Goal: Use online tool/utility: Utilize a website feature to perform a specific function

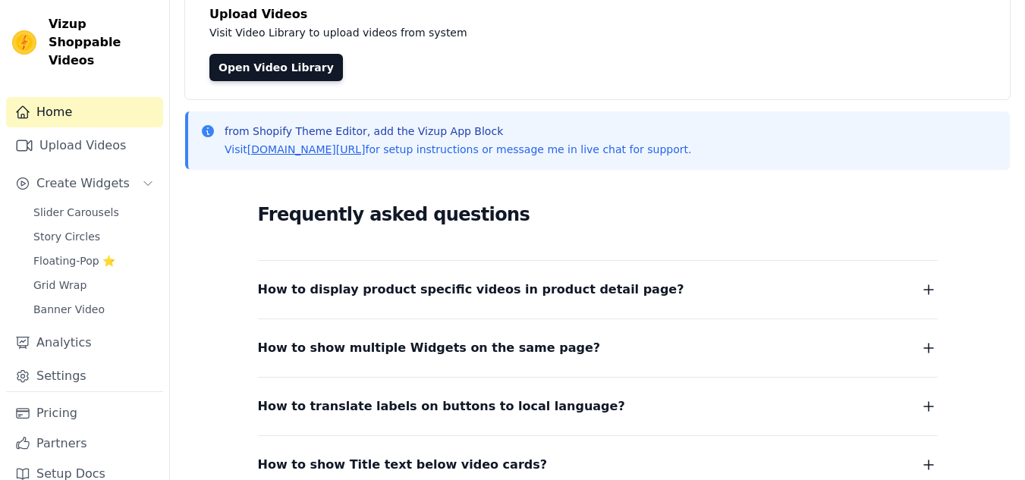
scroll to position [242, 0]
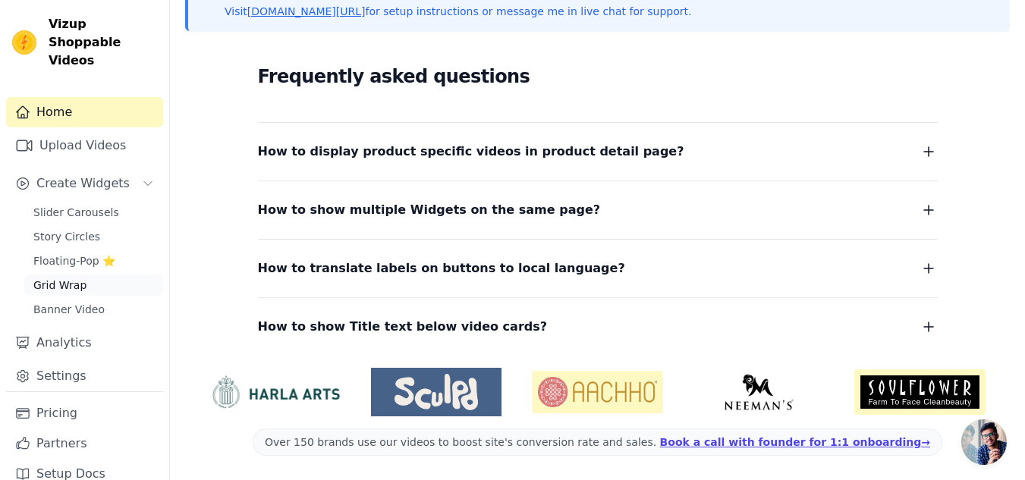
click at [68, 278] on span "Grid Wrap" at bounding box center [59, 285] width 53 height 15
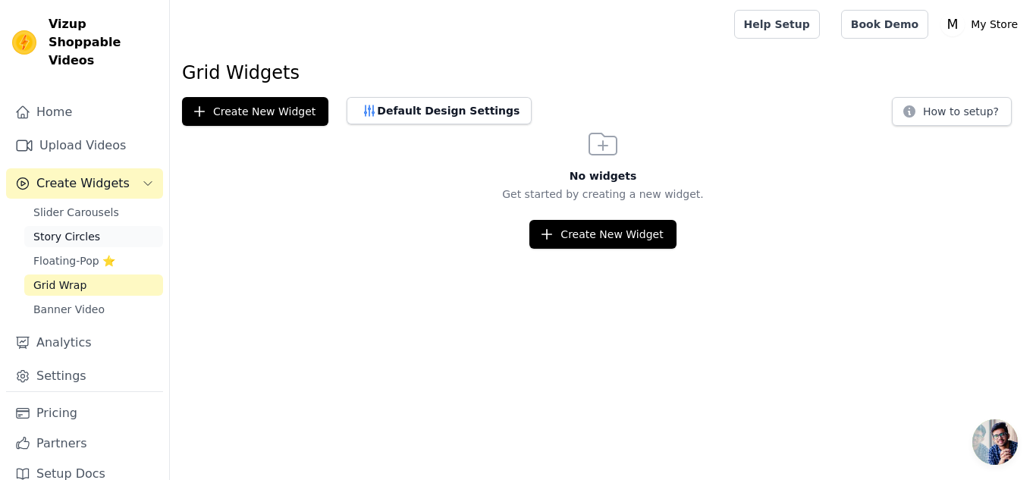
click at [93, 226] on link "Story Circles" at bounding box center [93, 236] width 139 height 21
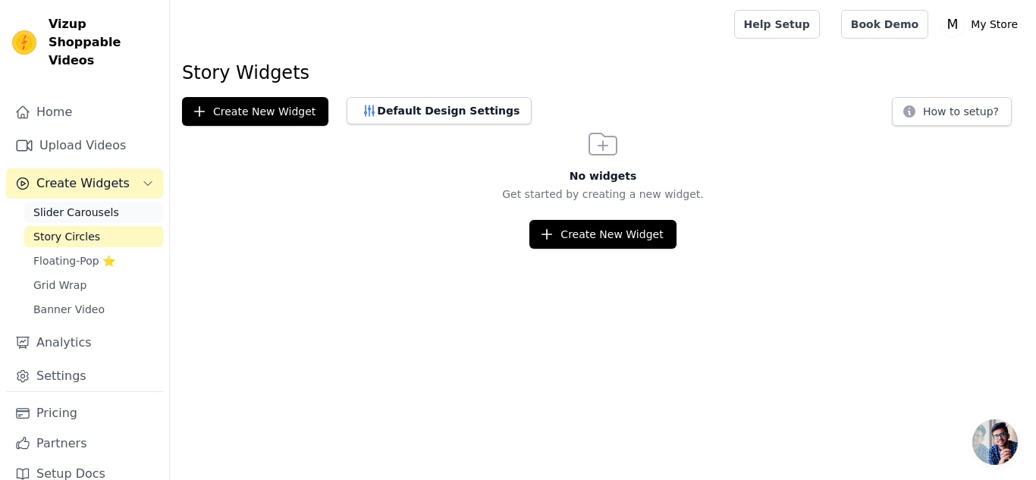
click at [101, 205] on span "Slider Carousels" at bounding box center [76, 212] width 86 height 15
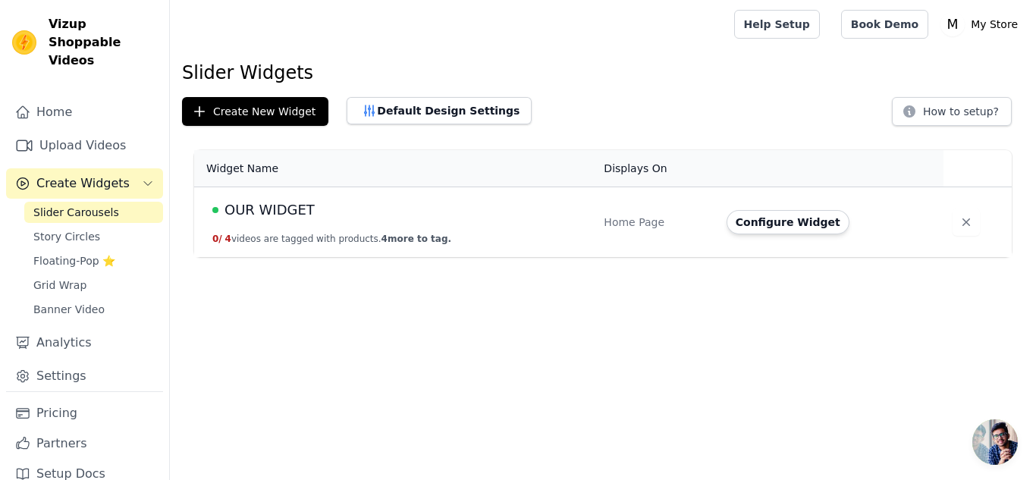
click at [394, 206] on div "OUR WIDGET" at bounding box center [398, 209] width 373 height 21
click at [803, 215] on button "Configure Widget" at bounding box center [787, 222] width 123 height 24
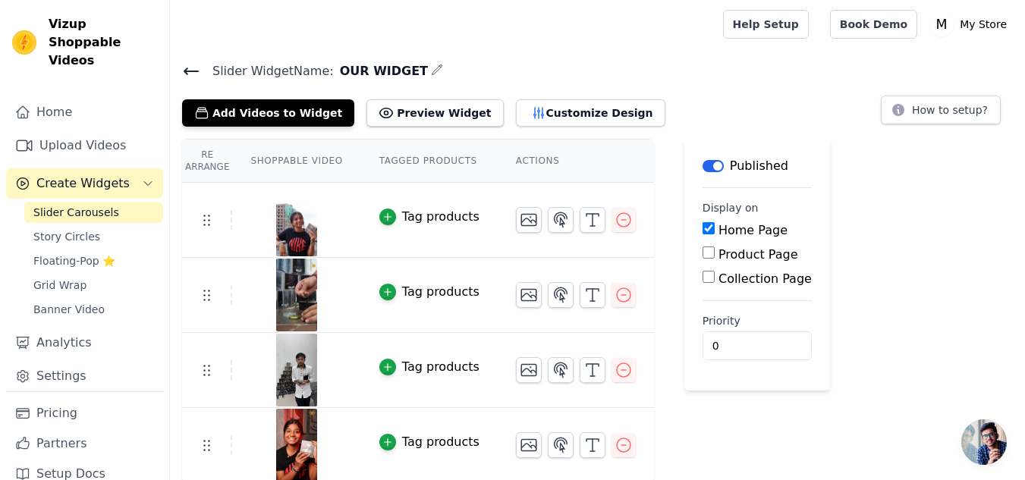
scroll to position [2, 0]
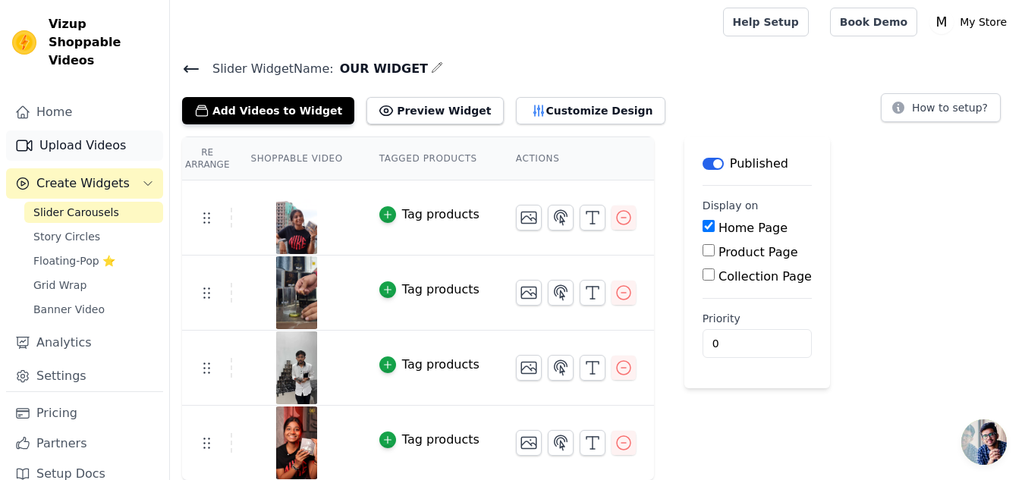
click at [65, 130] on link "Upload Videos" at bounding box center [84, 145] width 157 height 30
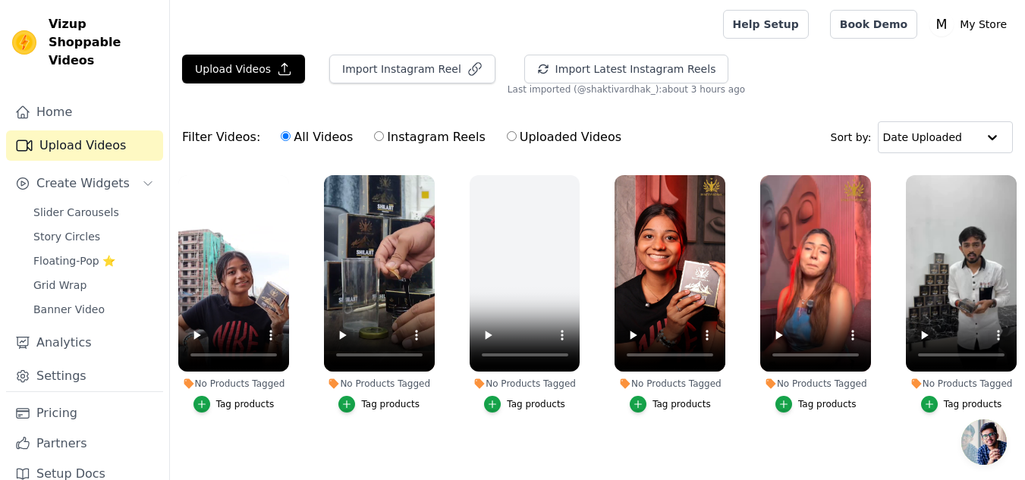
click at [506, 134] on label "Uploaded Videos" at bounding box center [564, 137] width 116 height 20
click at [507, 134] on input "Uploaded Videos" at bounding box center [512, 136] width 10 height 10
radio input "true"
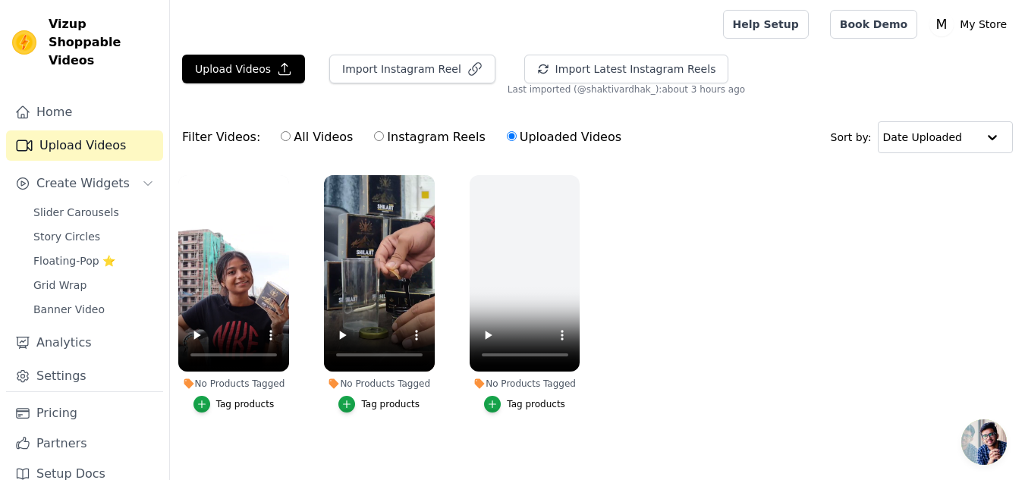
click at [305, 134] on label "All Videos" at bounding box center [317, 137] width 74 height 20
click at [290, 134] on input "All Videos" at bounding box center [286, 136] width 10 height 10
radio input "true"
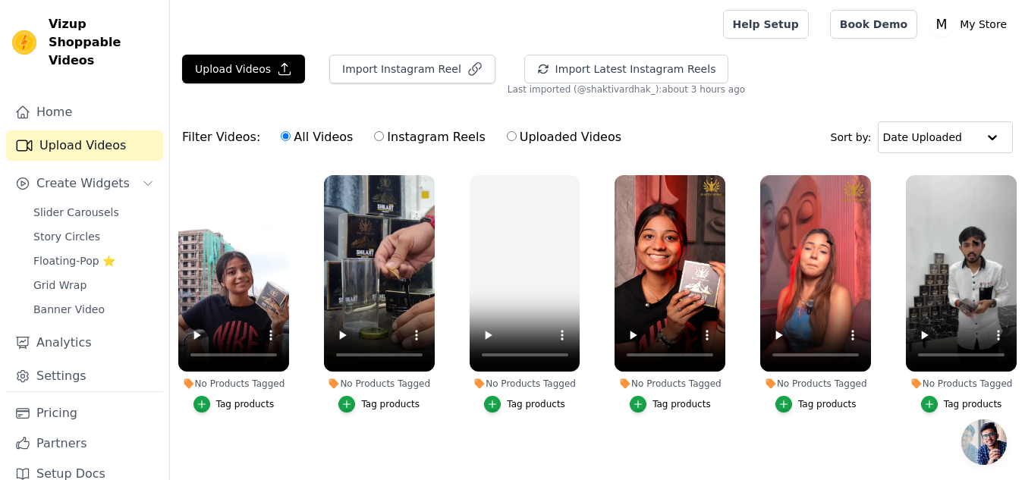
scroll to position [39, 0]
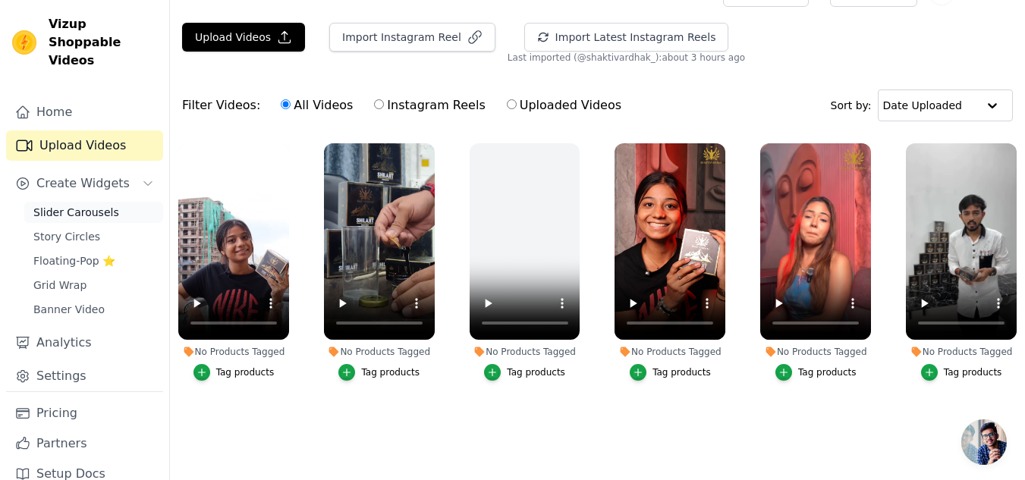
click at [95, 205] on span "Slider Carousels" at bounding box center [76, 212] width 86 height 15
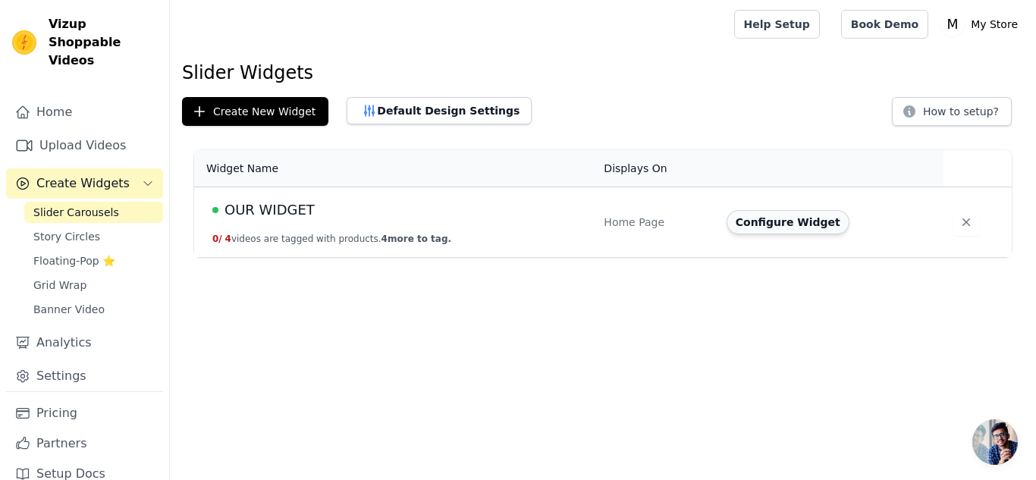
click at [808, 228] on button "Configure Widget" at bounding box center [787, 222] width 123 height 24
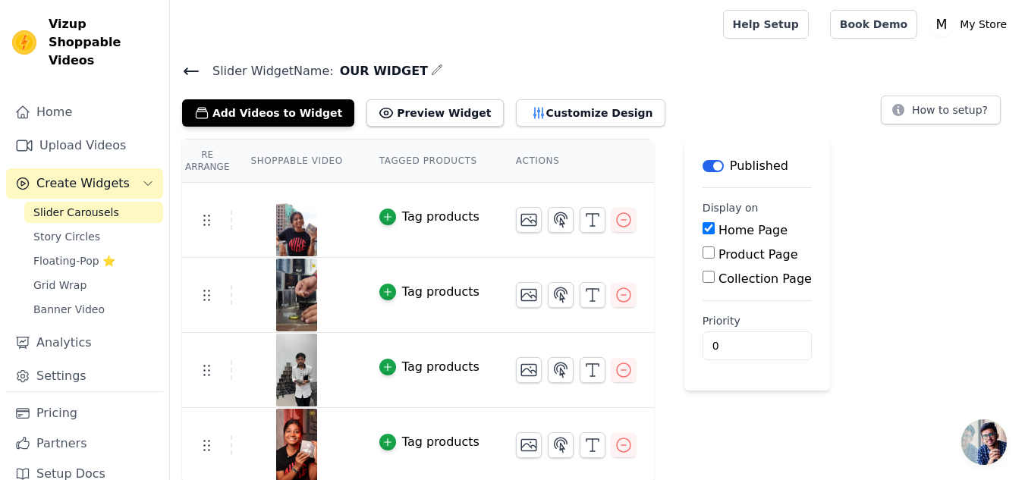
scroll to position [2, 0]
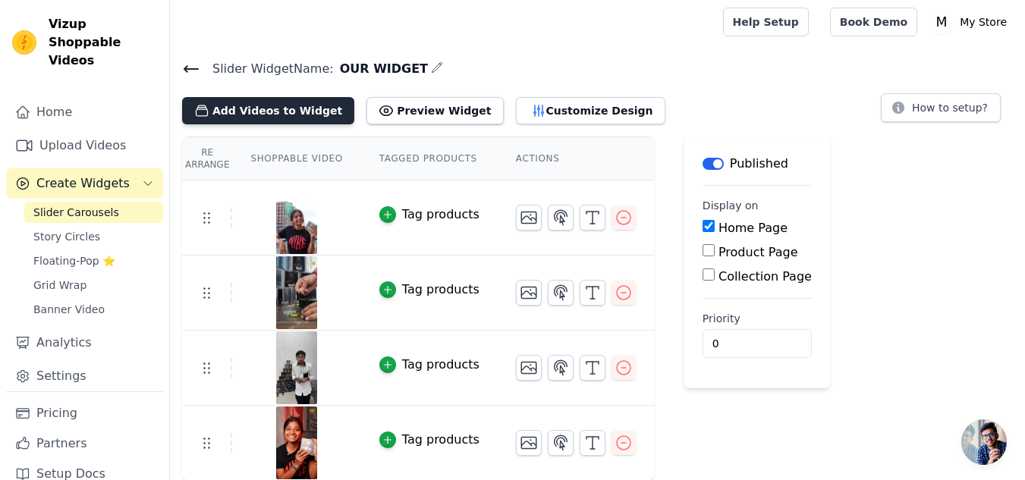
click at [275, 117] on button "Add Videos to Widget" at bounding box center [268, 110] width 172 height 27
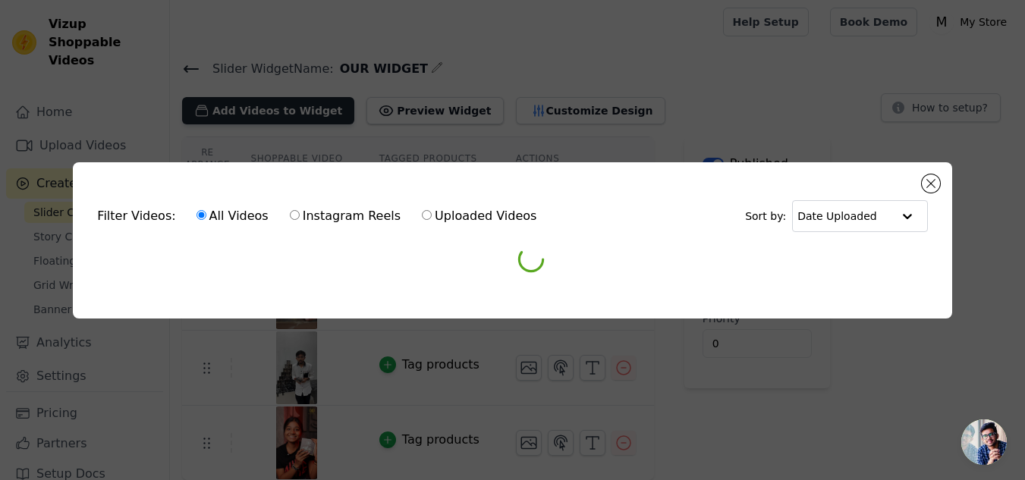
scroll to position [0, 0]
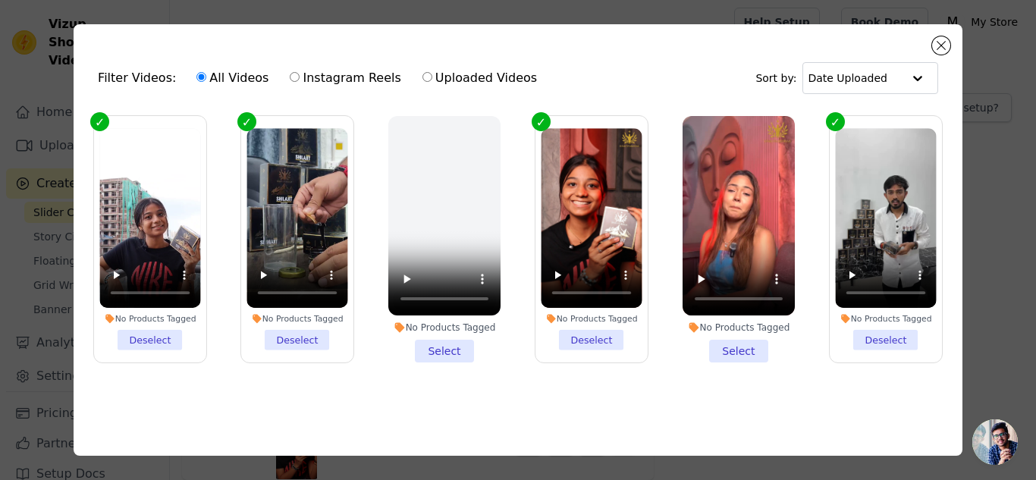
click at [730, 353] on li "No Products Tagged Select" at bounding box center [739, 239] width 112 height 246
click at [0, 0] on input "No Products Tagged Select" at bounding box center [0, 0] width 0 height 0
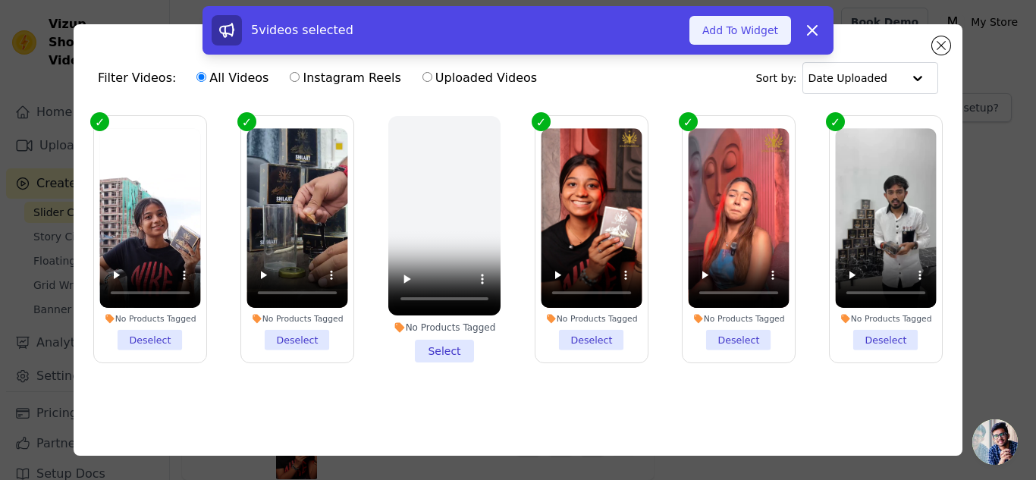
click at [733, 27] on button "Add To Widget" at bounding box center [740, 30] width 102 height 29
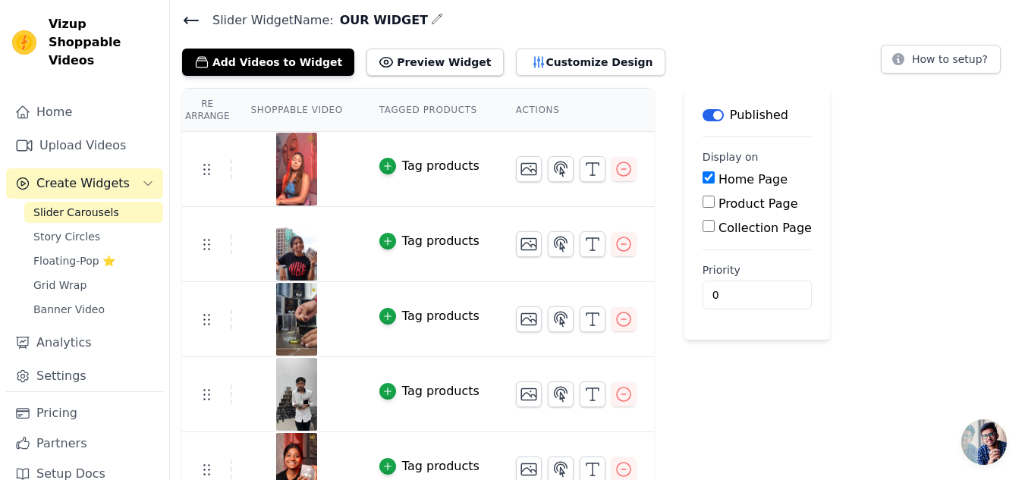
scroll to position [77, 0]
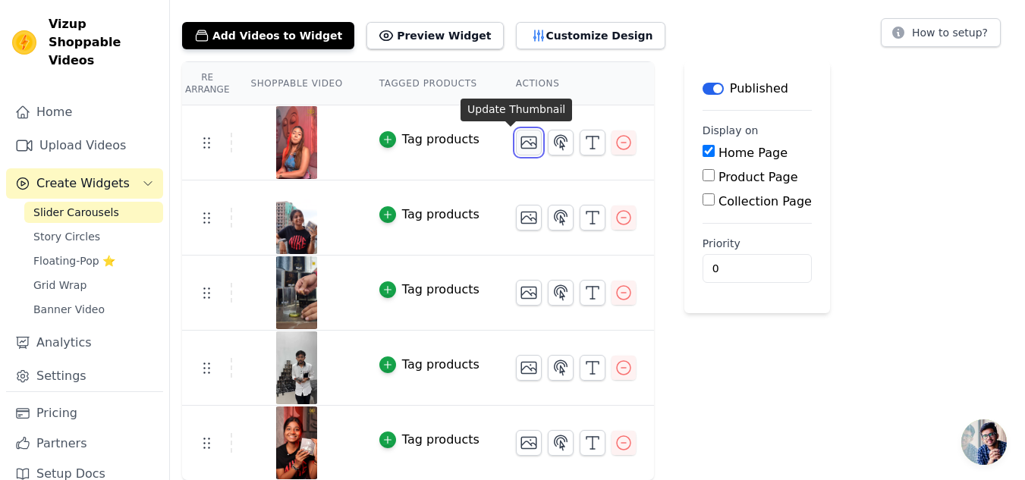
click at [521, 147] on icon "button" at bounding box center [528, 142] width 15 height 11
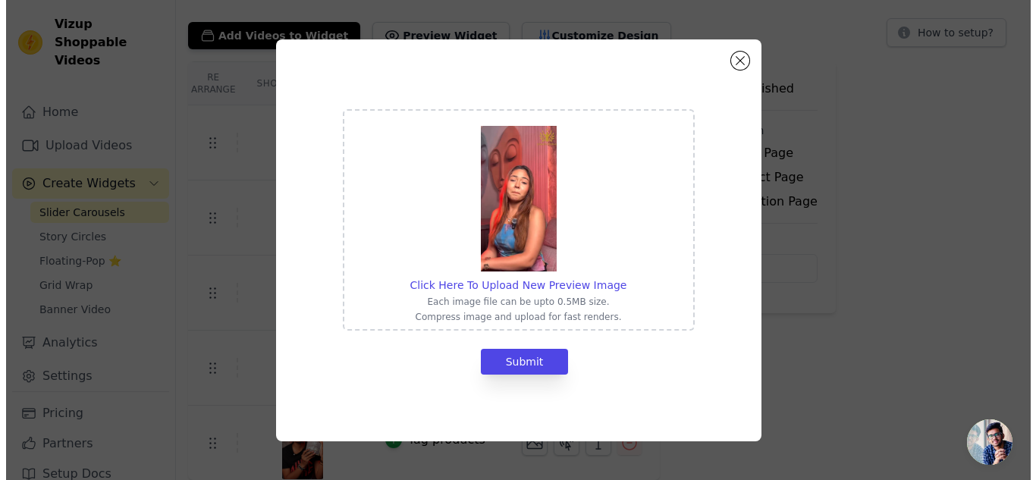
scroll to position [0, 0]
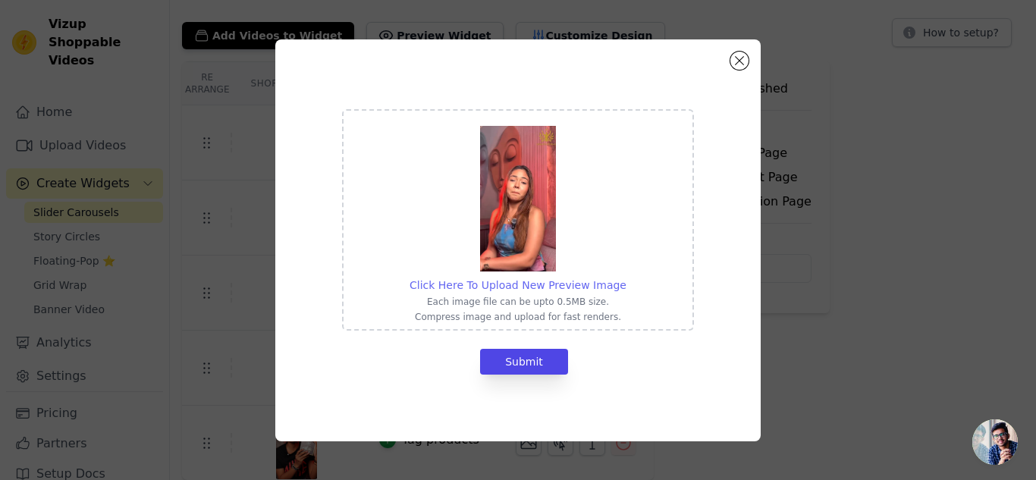
click at [541, 287] on span "Click Here To Upload New Preview Image" at bounding box center [518, 285] width 217 height 12
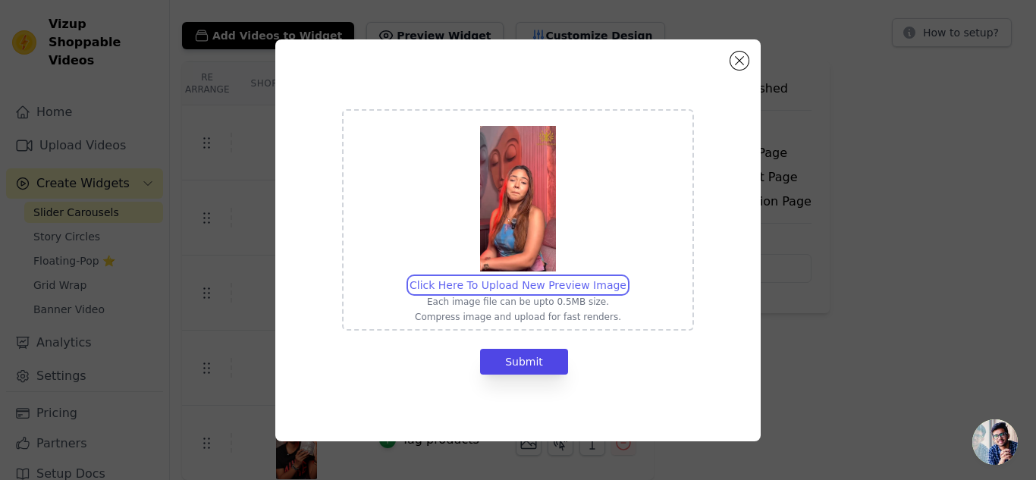
click at [626, 278] on input "Click Here To Upload New Preview Image Each image file can be upto 0.5MB size. …" at bounding box center [626, 277] width 1 height 1
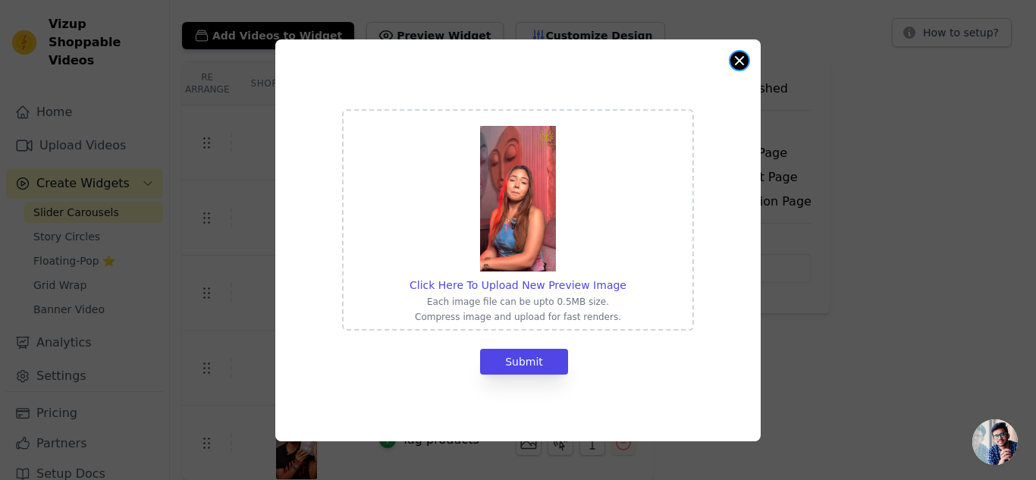
click at [735, 61] on button "Close modal" at bounding box center [739, 61] width 18 height 18
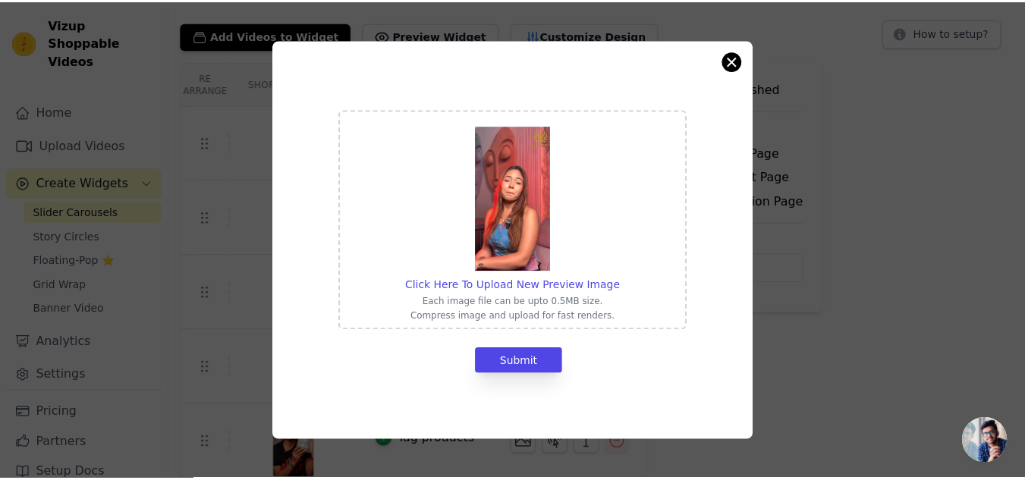
scroll to position [77, 0]
